Goal: Book appointment/travel/reservation

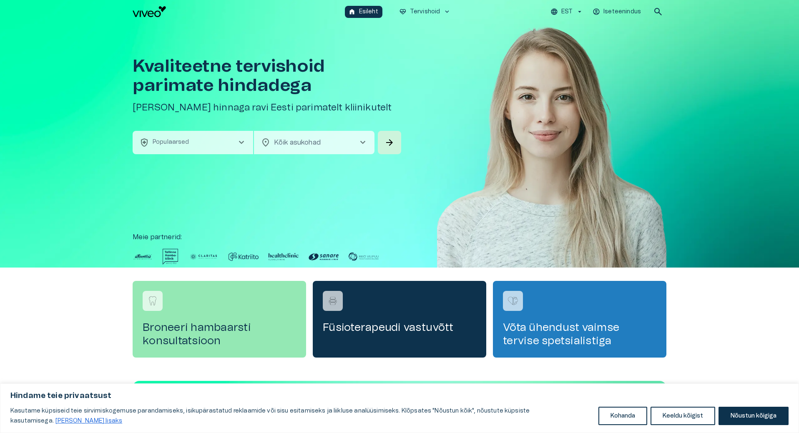
click at [303, 145] on body "Hindame teie privaatsust Kasutame küpsiseid teie sirvimiskogemuse parandamiseks…" at bounding box center [399, 216] width 799 height 433
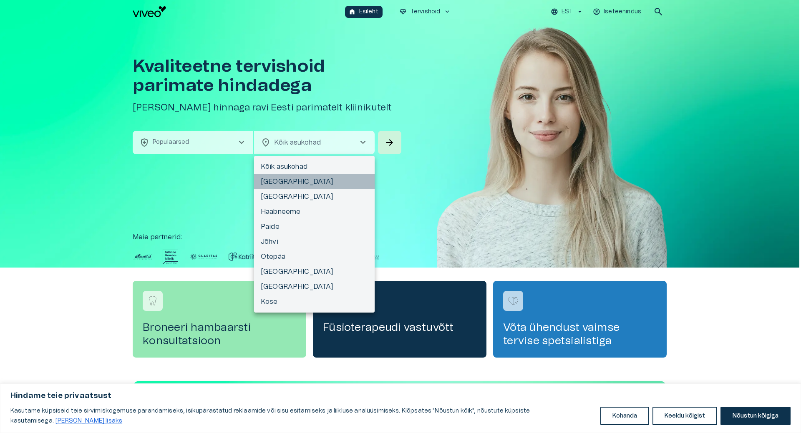
click at [282, 186] on li "[GEOGRAPHIC_DATA]" at bounding box center [314, 181] width 121 height 15
type input "**********"
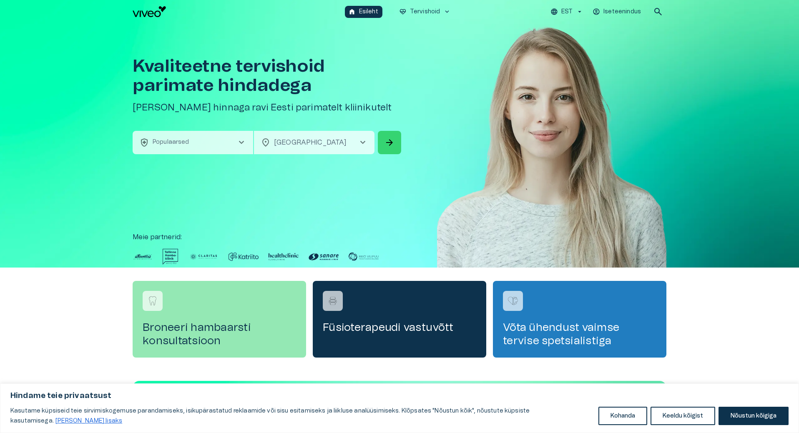
click at [391, 145] on span "arrow_forward" at bounding box center [390, 143] width 10 height 10
click at [202, 140] on button "health_and_safety Populaarsed chevron_right" at bounding box center [193, 142] width 121 height 23
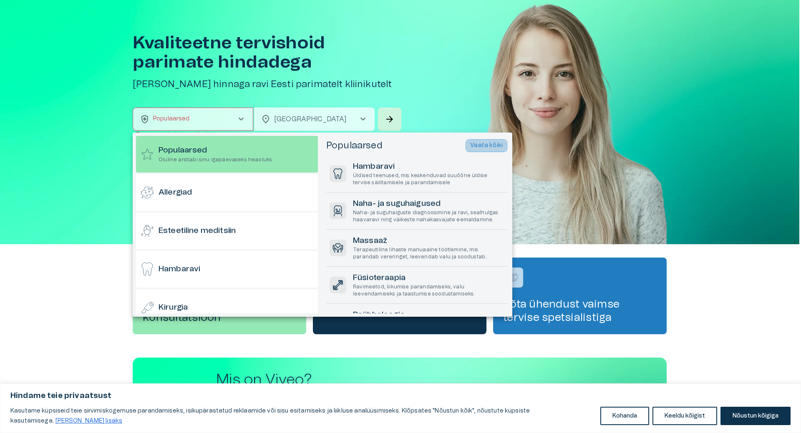
click at [481, 144] on p "Vaata kõiki" at bounding box center [486, 145] width 33 height 9
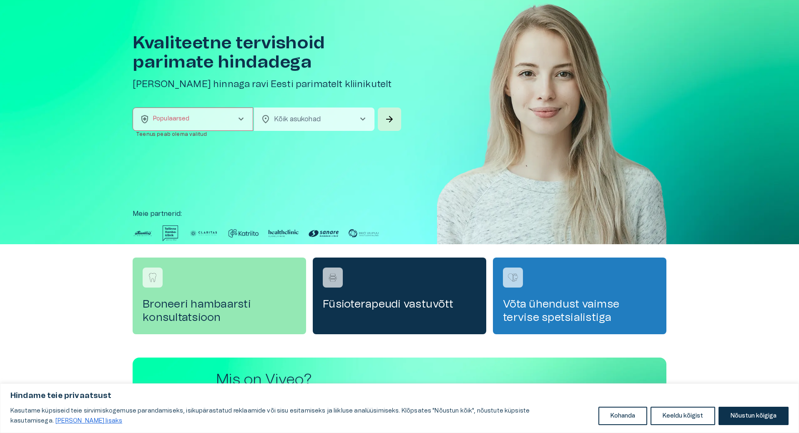
click at [240, 116] on span "chevron_right" at bounding box center [241, 119] width 10 height 10
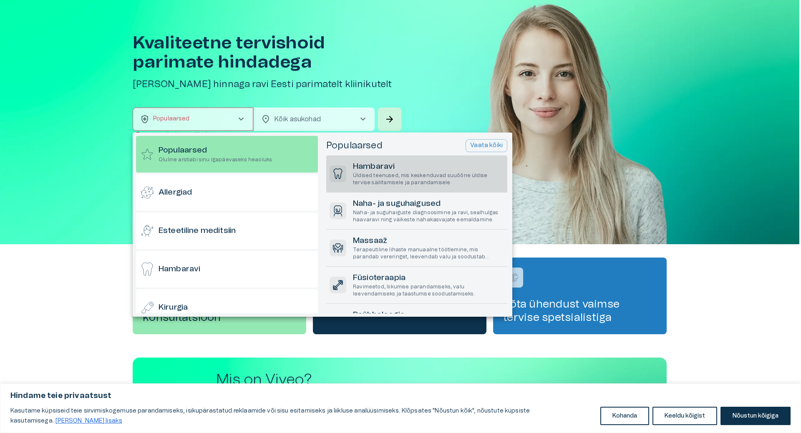
click at [415, 176] on p "Üldised teenused, mis keskenduvad suuõõne üldise tervise säilitamisele ja paran…" at bounding box center [428, 179] width 151 height 14
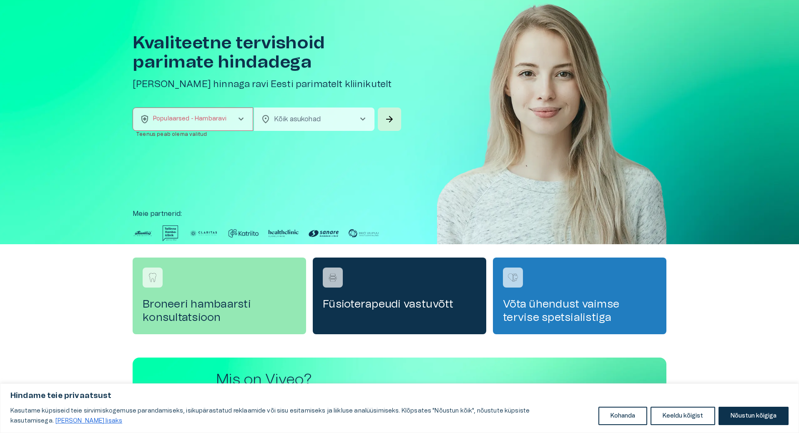
click at [330, 118] on body "Hindame teie privaatsust Kasutame küpsiseid teie sirvimiskogemuse parandamiseks…" at bounding box center [399, 193] width 799 height 433
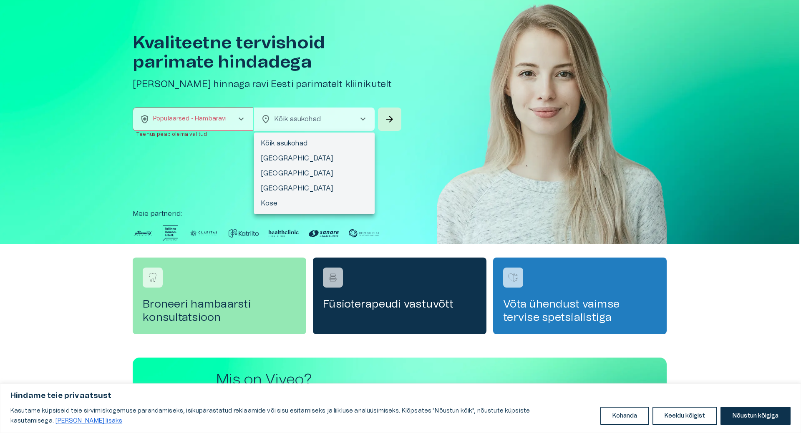
click at [285, 170] on li "[GEOGRAPHIC_DATA]" at bounding box center [314, 173] width 121 height 15
type input "**********"
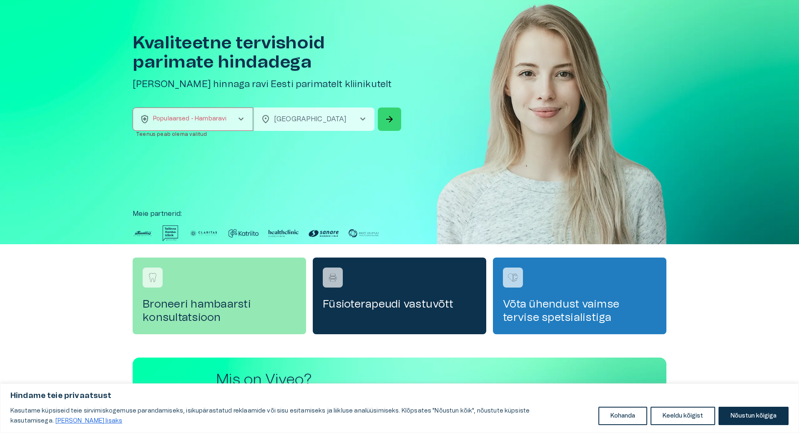
click at [387, 122] on span "arrow_forward" at bounding box center [390, 119] width 10 height 10
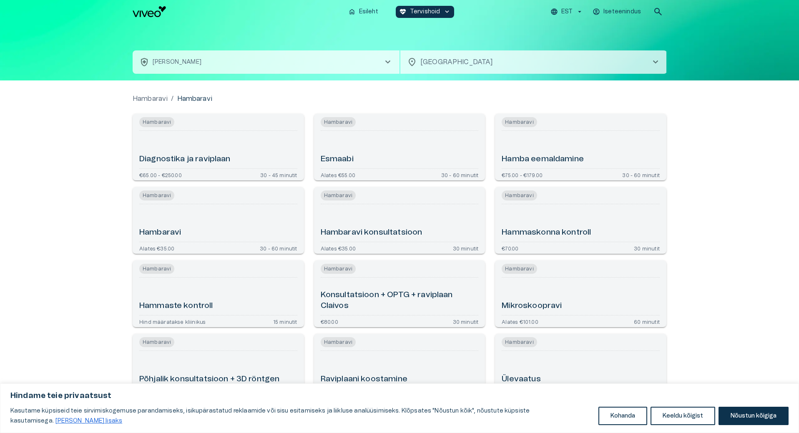
click at [387, 60] on span "chevron_right" at bounding box center [388, 62] width 10 height 10
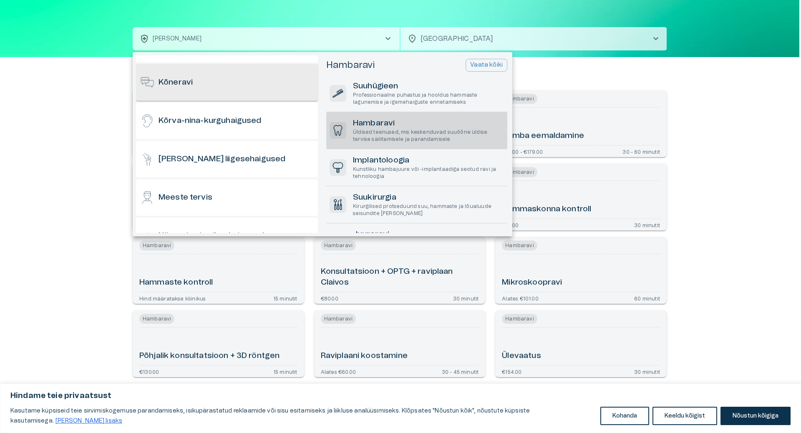
scroll to position [156, 0]
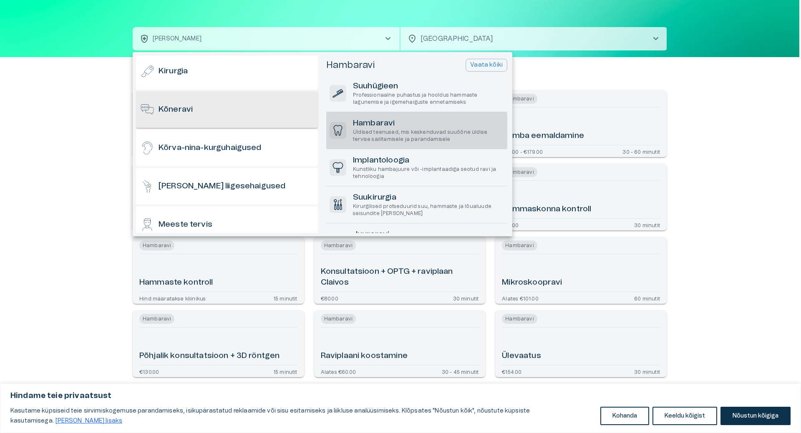
click at [188, 102] on div "Kõneravi" at bounding box center [227, 109] width 182 height 37
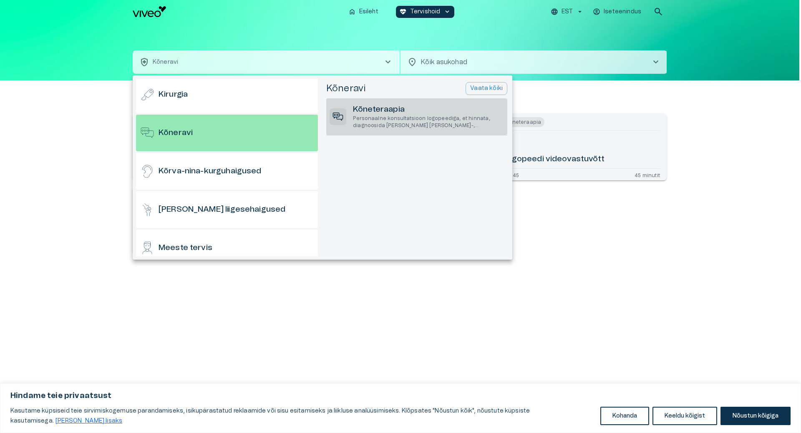
click at [391, 122] on p "Personaalne konsultatsioon logopeediga, et hinnata, diagnoosida [PERSON_NAME] […" at bounding box center [428, 122] width 151 height 14
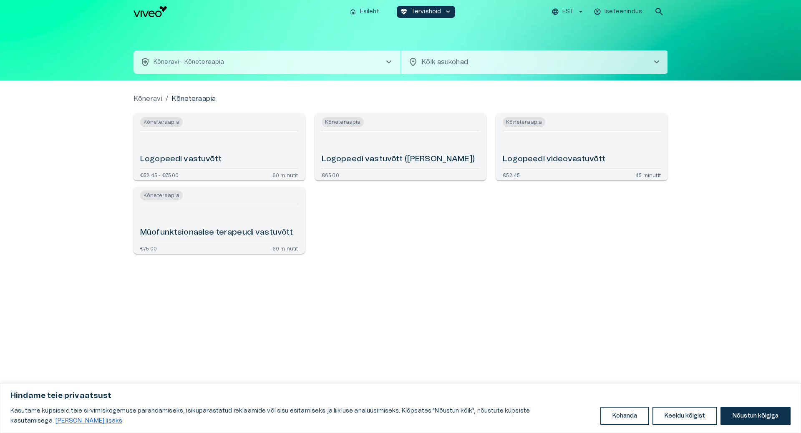
click at [220, 231] on h6 "Müofunktsionaalse terapeudi vastuvõtt" at bounding box center [216, 232] width 153 height 11
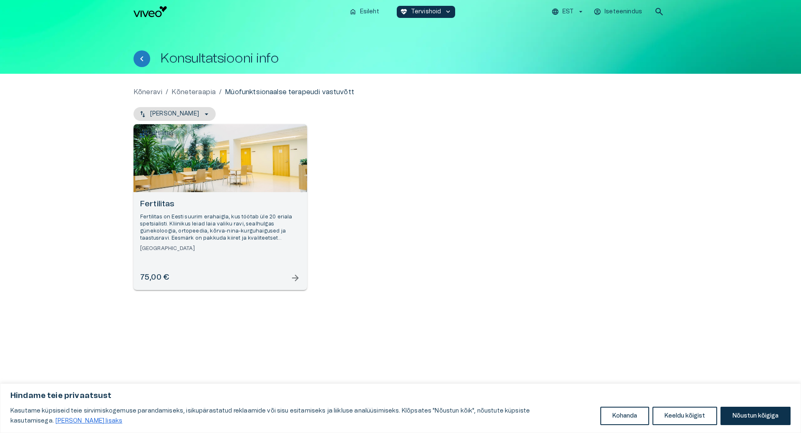
click at [201, 229] on p "Fertilitas on Eesti suurim erahaigla, kus töötab üle 20 eriala spetsialisti. Kl…" at bounding box center [220, 228] width 160 height 29
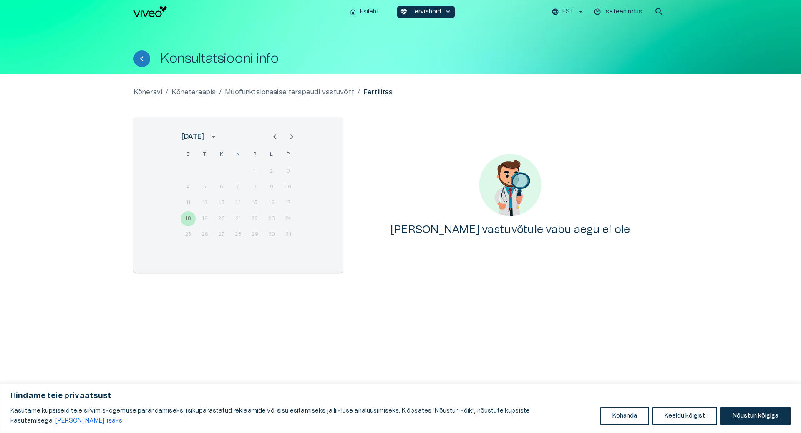
click at [289, 136] on icon "Next month" at bounding box center [292, 137] width 10 height 10
click at [293, 137] on icon "Next month" at bounding box center [292, 137] width 10 height 10
